Goal: Task Accomplishment & Management: Use online tool/utility

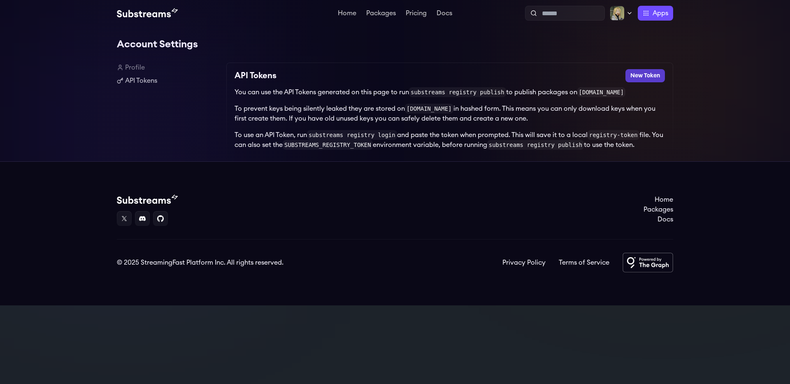
click at [640, 80] on button "New Token" at bounding box center [645, 75] width 40 height 13
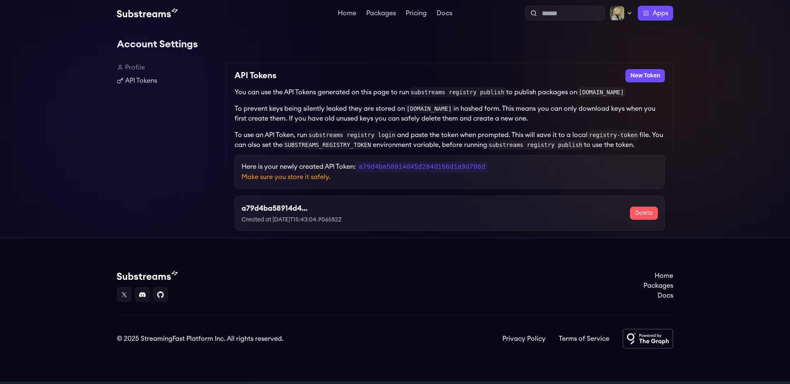
click at [370, 169] on code "a79d4ba58914d45d284d1b6d1a9d708d" at bounding box center [422, 167] width 133 height 11
copy p "a79d4ba58914d45d284d1b6d1a9d708d"
click at [453, 14] on link "Docs" at bounding box center [444, 14] width 19 height 8
